Goal: Information Seeking & Learning: Learn about a topic

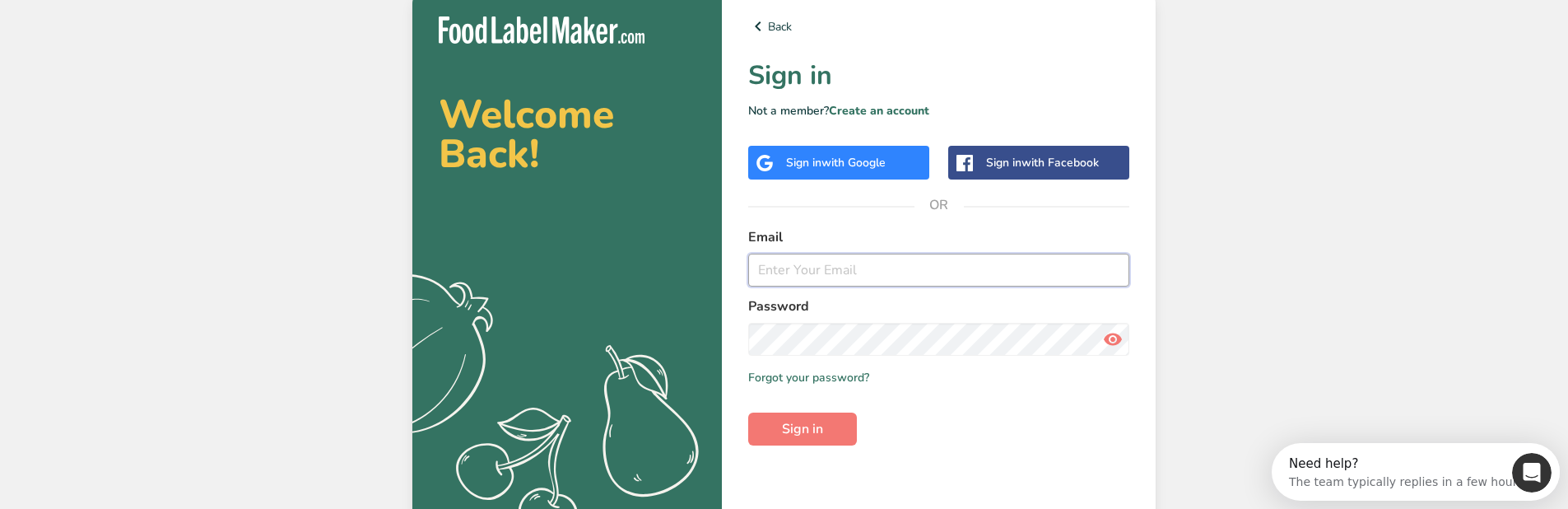
click at [834, 273] on input "email" at bounding box center [939, 269] width 381 height 33
type input "[EMAIL_ADDRESS][DOMAIN_NAME]"
click at [749, 273] on button "Sign in" at bounding box center [802, 429] width 109 height 33
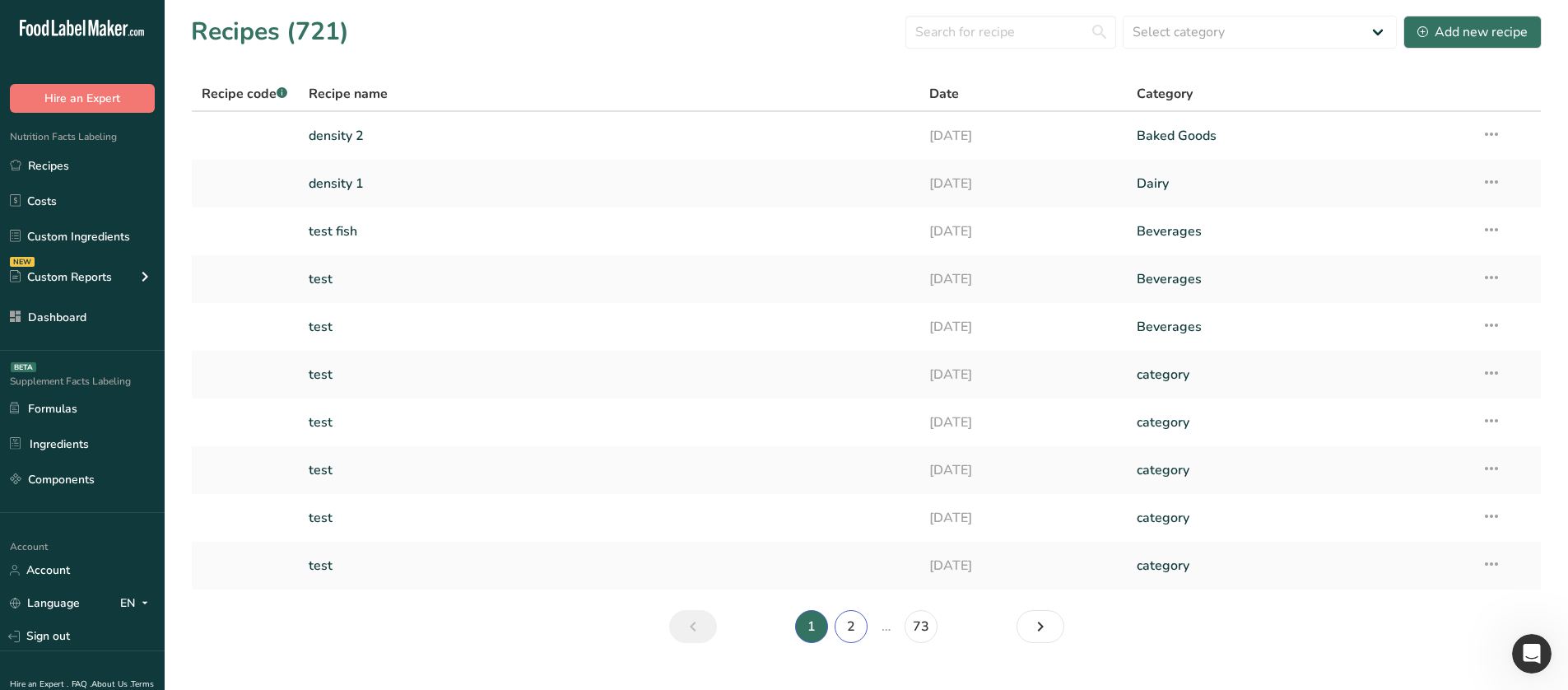
click at [863, 273] on link "2" at bounding box center [851, 626] width 33 height 33
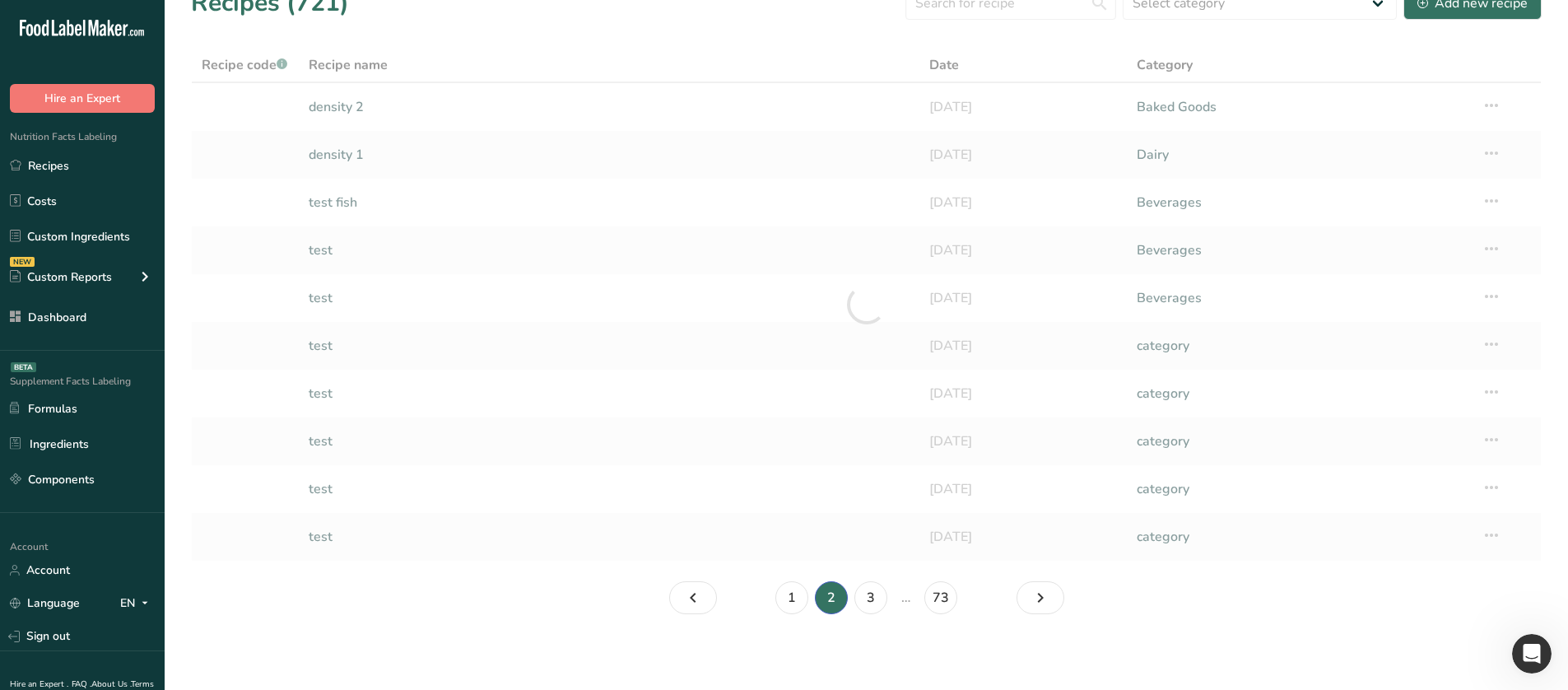
scroll to position [32, 0]
click at [857, 273] on link "3" at bounding box center [871, 594] width 33 height 33
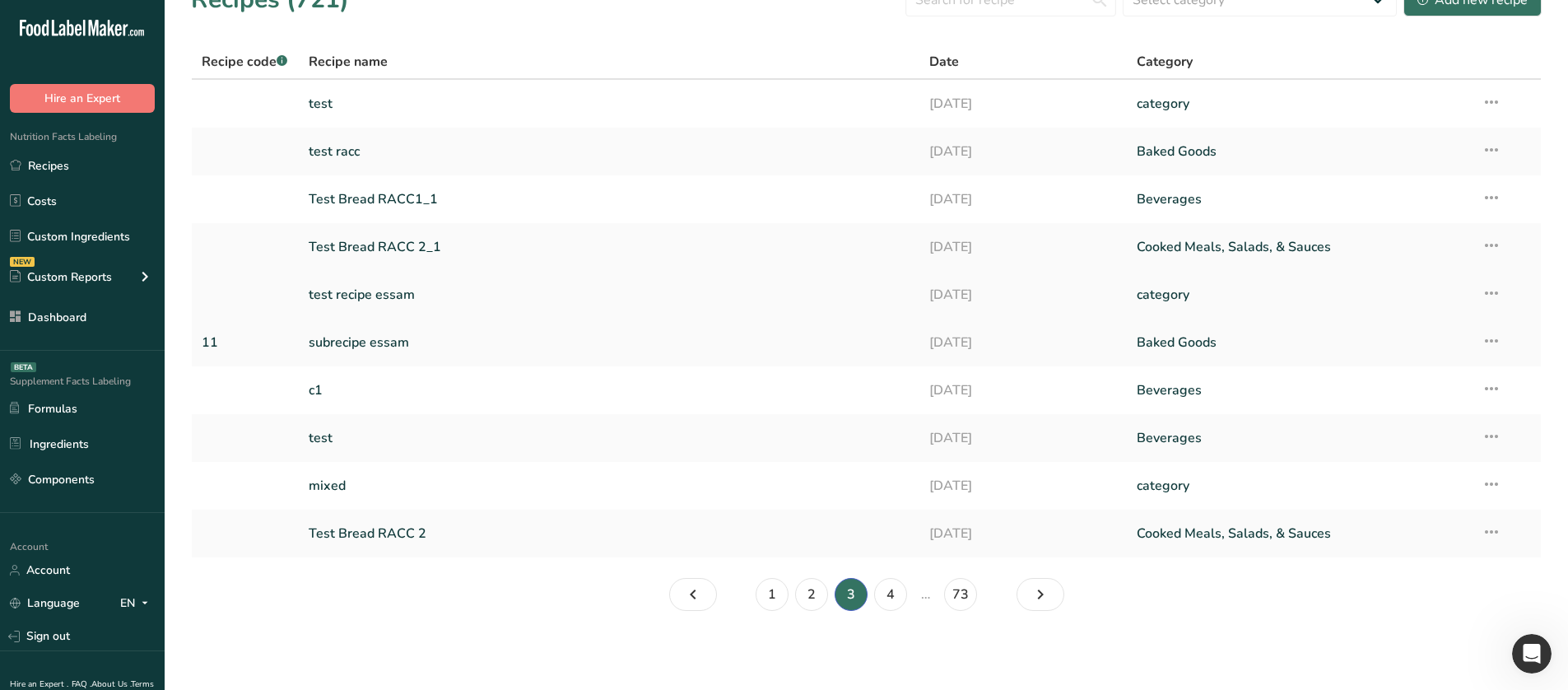
click at [417, 273] on link "test recipe essam" at bounding box center [609, 294] width 601 height 35
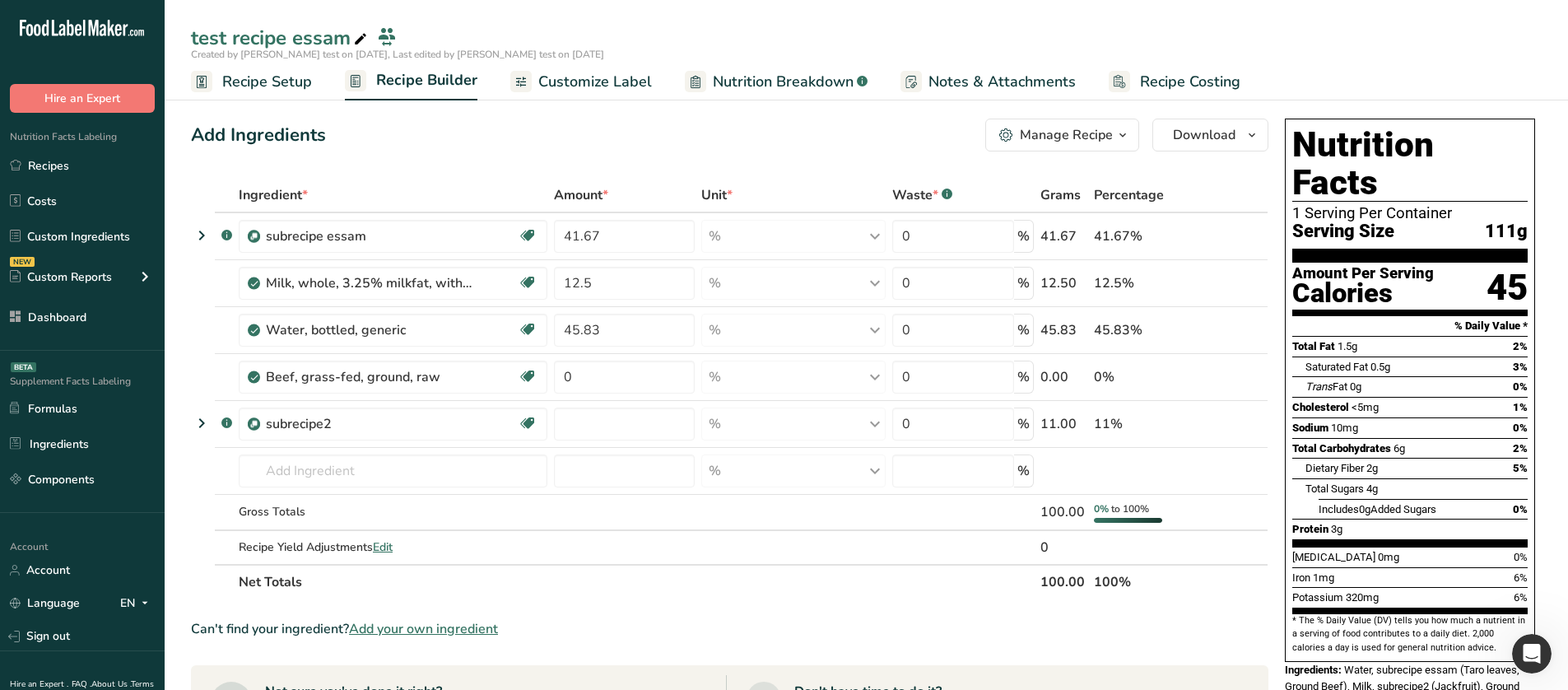
click at [698, 83] on div at bounding box center [696, 82] width 22 height 22
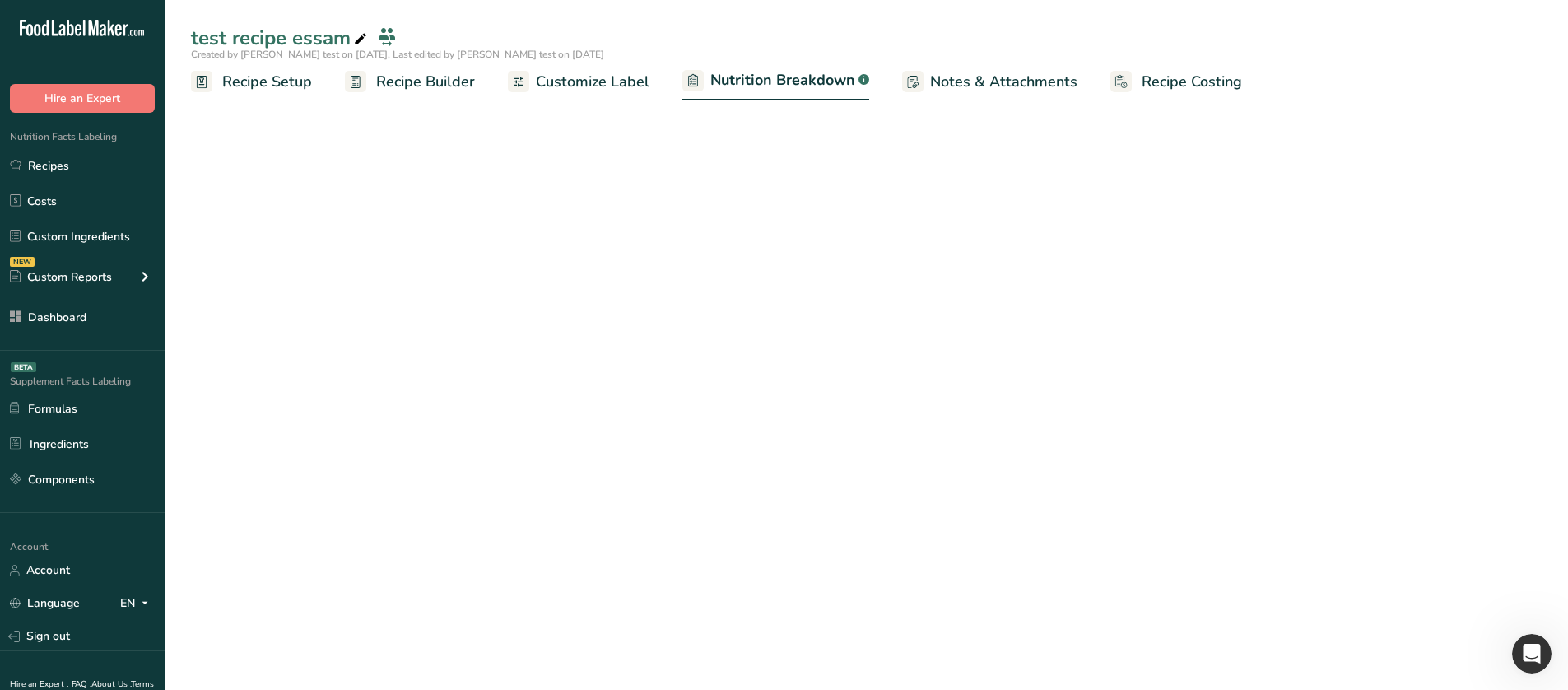
select select "Calories"
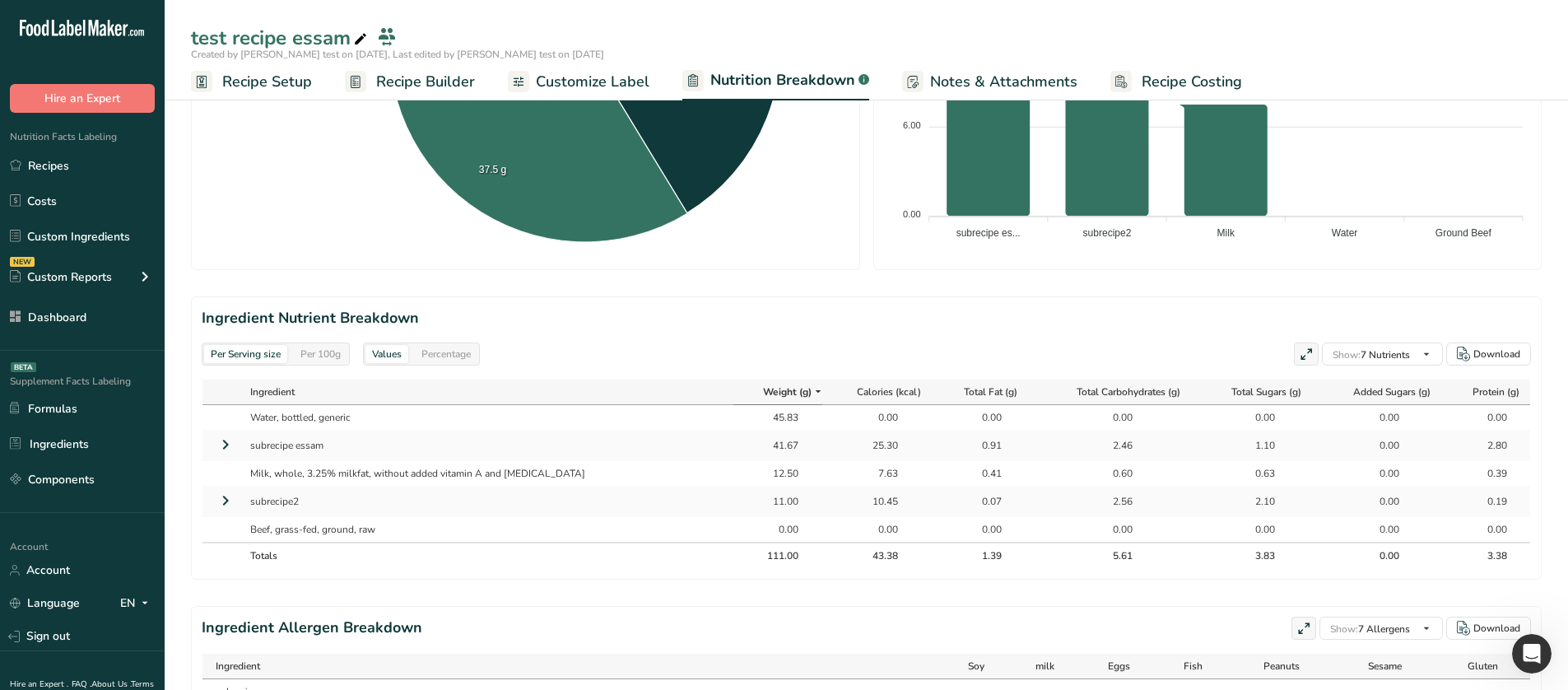
scroll to position [545, 0]
click at [232, 273] on icon at bounding box center [225, 443] width 20 height 30
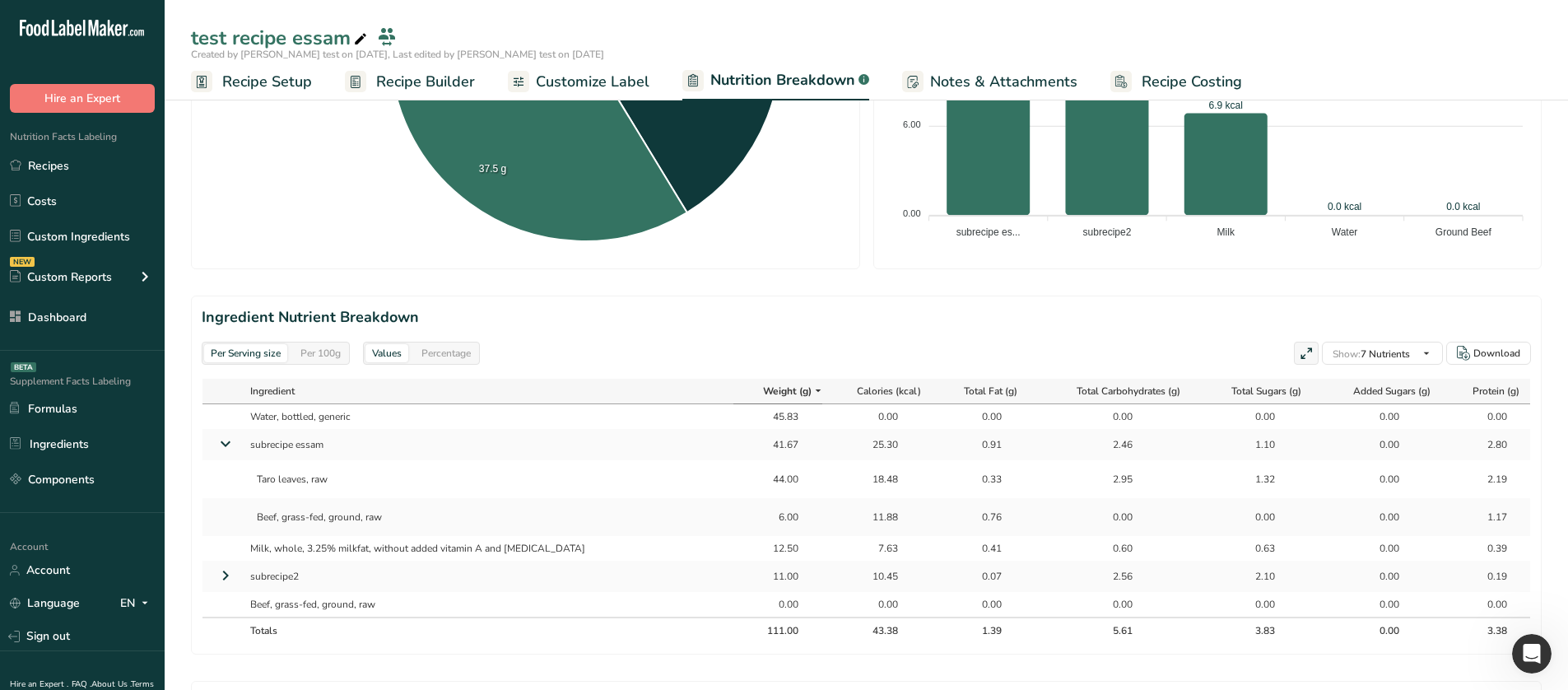
click at [232, 273] on icon at bounding box center [225, 443] width 30 height 20
